Goal: Check status: Check status

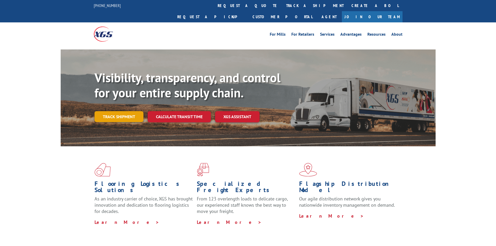
click at [120, 111] on link "Track shipment" at bounding box center [119, 116] width 49 height 11
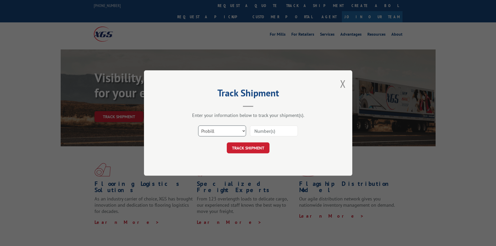
click at [239, 132] on select "Select category... Probill BOL PO" at bounding box center [222, 131] width 48 height 11
click at [343, 81] on button "Close modal" at bounding box center [343, 84] width 6 height 14
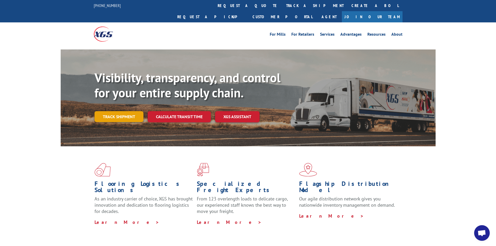
click at [118, 111] on link "Track shipment" at bounding box center [119, 116] width 49 height 11
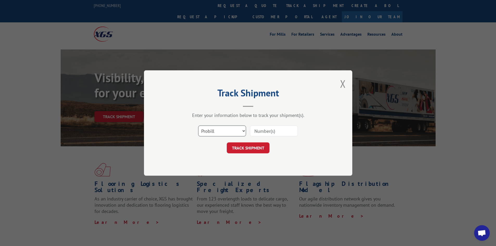
click at [244, 132] on select "Select category... Probill BOL PO" at bounding box center [222, 131] width 48 height 11
select select "bol"
click at [198, 126] on select "Select category... Probill BOL PO" at bounding box center [222, 131] width 48 height 11
click at [272, 134] on input at bounding box center [274, 131] width 48 height 11
paste input "BOL 3049533"
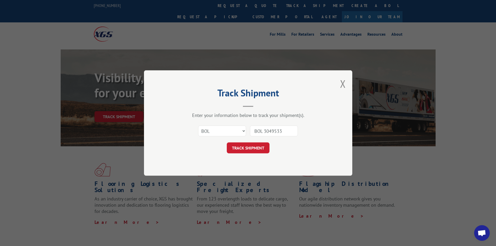
drag, startPoint x: 264, startPoint y: 133, endPoint x: 208, endPoint y: 134, distance: 56.0
click at [208, 134] on div "Select category... Probill BOL PO BOL 3049533" at bounding box center [248, 130] width 156 height 17
type input "3049533"
click at [258, 149] on button "TRACK SHIPMENT" at bounding box center [248, 147] width 43 height 11
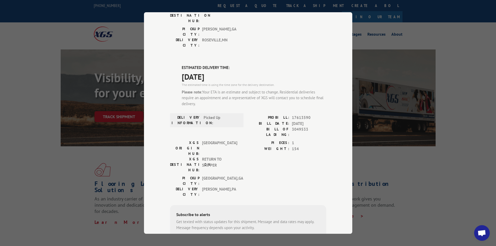
scroll to position [128, 0]
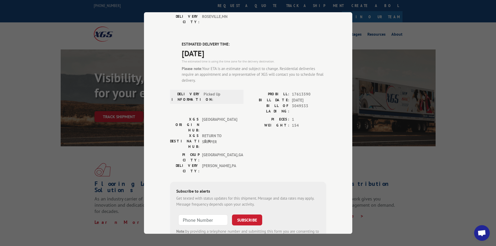
click at [252, 152] on div "PICKUP CITY: [GEOGRAPHIC_DATA] , [GEOGRAPHIC_DATA] [GEOGRAPHIC_DATA]: [GEOGRAPH…" at bounding box center [248, 164] width 156 height 24
click at [203, 133] on span "RETURN TO SHIPPER" at bounding box center [219, 141] width 35 height 16
click at [213, 133] on span "RETURN TO SHIPPER" at bounding box center [219, 141] width 35 height 16
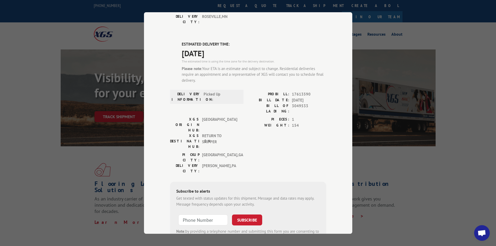
click at [263, 123] on label "WEIGHT:" at bounding box center [268, 126] width 41 height 6
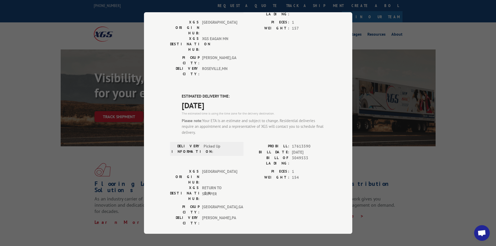
scroll to position [102, 0]
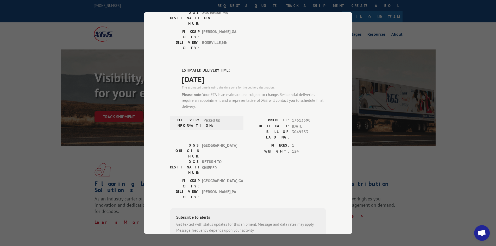
click at [296, 178] on div "PICKUP CITY: [GEOGRAPHIC_DATA] , [GEOGRAPHIC_DATA] [GEOGRAPHIC_DATA]: [GEOGRAPH…" at bounding box center [248, 190] width 156 height 24
click at [297, 117] on span "17613590" at bounding box center [309, 120] width 34 height 6
copy span "17613590"
click at [283, 178] on div "PICKUP CITY: [GEOGRAPHIC_DATA] , [GEOGRAPHIC_DATA] [GEOGRAPHIC_DATA]: [GEOGRAPH…" at bounding box center [248, 190] width 156 height 24
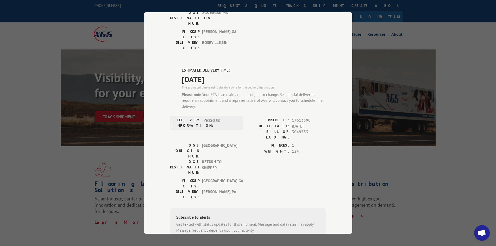
scroll to position [128, 0]
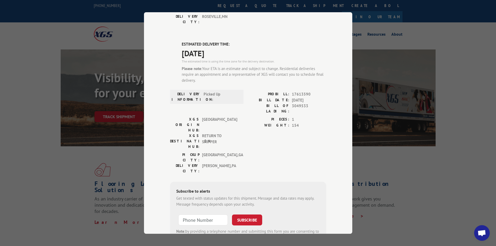
click at [269, 123] on div "ESTIMATED DELIVERY TIME: [DATE] The estimated time is using the time zone for t…" at bounding box center [248, 146] width 156 height 211
click at [286, 152] on div "PICKUP CITY: [GEOGRAPHIC_DATA] , [GEOGRAPHIC_DATA] [GEOGRAPHIC_DATA]: [GEOGRAPH…" at bounding box center [248, 164] width 156 height 24
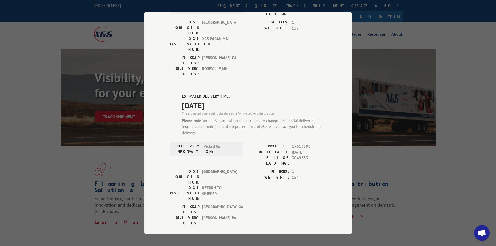
scroll to position [0, 0]
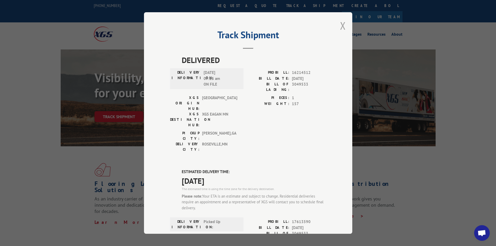
click at [340, 25] on button "Close modal" at bounding box center [343, 26] width 6 height 14
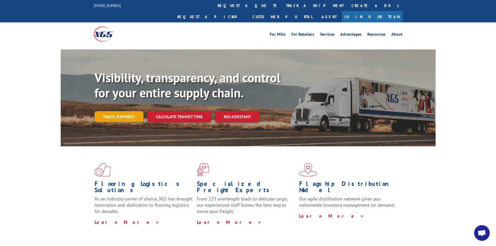
click at [113, 111] on link "Track shipment" at bounding box center [119, 116] width 49 height 11
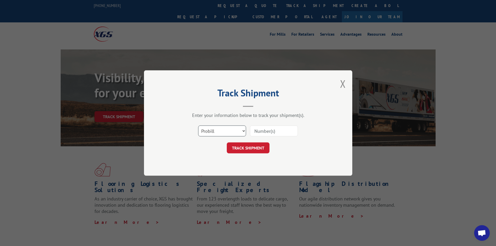
click at [242, 134] on select "Select category... Probill BOL PO" at bounding box center [222, 131] width 48 height 11
click at [272, 130] on input at bounding box center [274, 131] width 48 height 11
click at [267, 132] on input at bounding box center [274, 131] width 48 height 11
paste input "17613590"
type input "17613590"
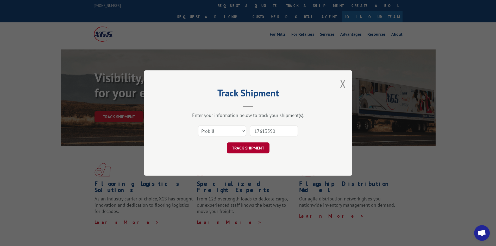
click at [255, 147] on button "TRACK SHIPMENT" at bounding box center [248, 147] width 43 height 11
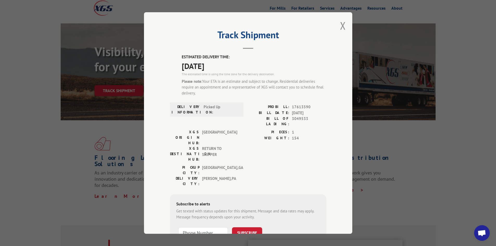
click at [298, 105] on span "17613590" at bounding box center [309, 107] width 34 height 6
click at [306, 107] on span "17613590" at bounding box center [309, 107] width 34 height 6
click at [305, 107] on span "17613590" at bounding box center [309, 107] width 34 height 6
click at [319, 114] on span "[DATE]" at bounding box center [309, 113] width 34 height 6
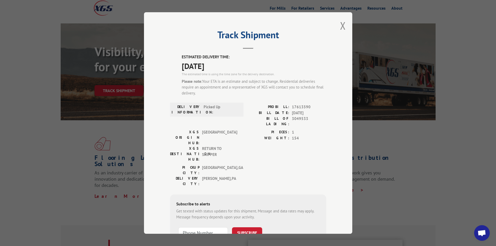
click at [297, 107] on span "17613590" at bounding box center [309, 107] width 34 height 6
click at [300, 107] on span "17613590" at bounding box center [309, 107] width 34 height 6
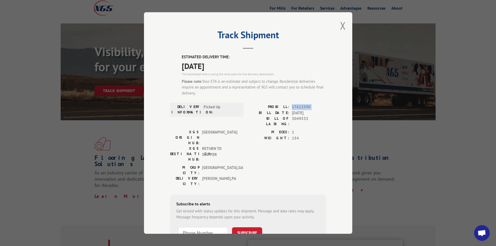
click at [300, 107] on span "17613590" at bounding box center [309, 107] width 34 height 6
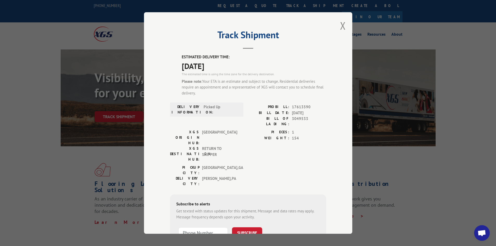
drag, startPoint x: 299, startPoint y: 132, endPoint x: 291, endPoint y: 163, distance: 32.1
click at [291, 165] on div "PICKUP CITY: [GEOGRAPHIC_DATA] , [GEOGRAPHIC_DATA] [GEOGRAPHIC_DATA]: [GEOGRAPH…" at bounding box center [248, 177] width 156 height 24
drag, startPoint x: 314, startPoint y: 160, endPoint x: 313, endPoint y: 129, distance: 30.8
click at [314, 165] on div "PICKUP CITY: [GEOGRAPHIC_DATA] , [GEOGRAPHIC_DATA] [GEOGRAPHIC_DATA]: [GEOGRAPH…" at bounding box center [248, 177] width 156 height 24
click at [344, 24] on div "Track Shipment ESTIMATED DELIVERY TIME: [DATE] The estimated time is using the …" at bounding box center [248, 123] width 208 height 222
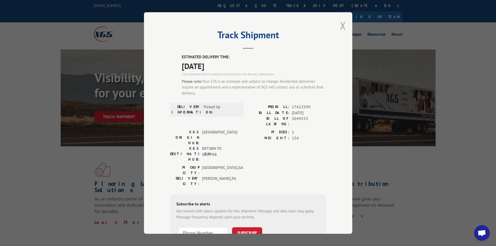
click at [342, 25] on button "Close modal" at bounding box center [343, 26] width 6 height 14
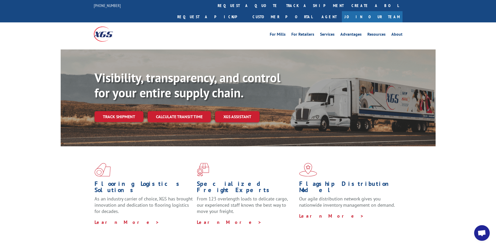
click at [292, 84] on div "Visibility, transparency, and control for your entire supply chain. Track shipm…" at bounding box center [265, 106] width 341 height 73
click at [119, 111] on link "Track shipment" at bounding box center [119, 116] width 49 height 11
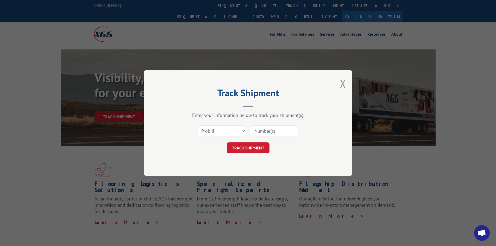
click at [276, 127] on input at bounding box center [274, 131] width 48 height 11
paste input "17613590"
type input "17613590"
click at [231, 132] on select "Select category... Probill BOL PO" at bounding box center [222, 131] width 48 height 11
click at [284, 131] on input at bounding box center [274, 131] width 48 height 11
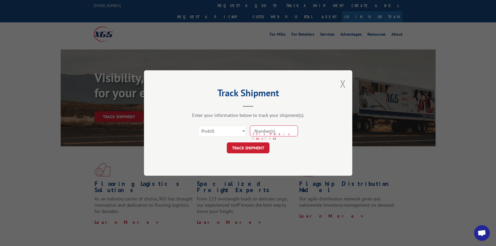
click at [342, 87] on button "Close modal" at bounding box center [343, 84] width 6 height 14
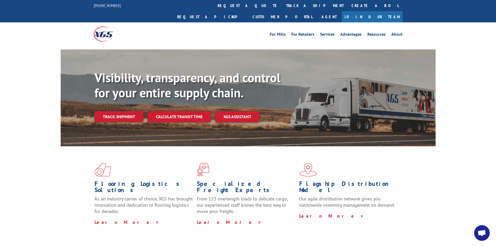
click at [24, 49] on div "Visibility, transparency, and control for your entire supply chain. Track shipm…" at bounding box center [248, 102] width 496 height 107
